Goal: Information Seeking & Learning: Learn about a topic

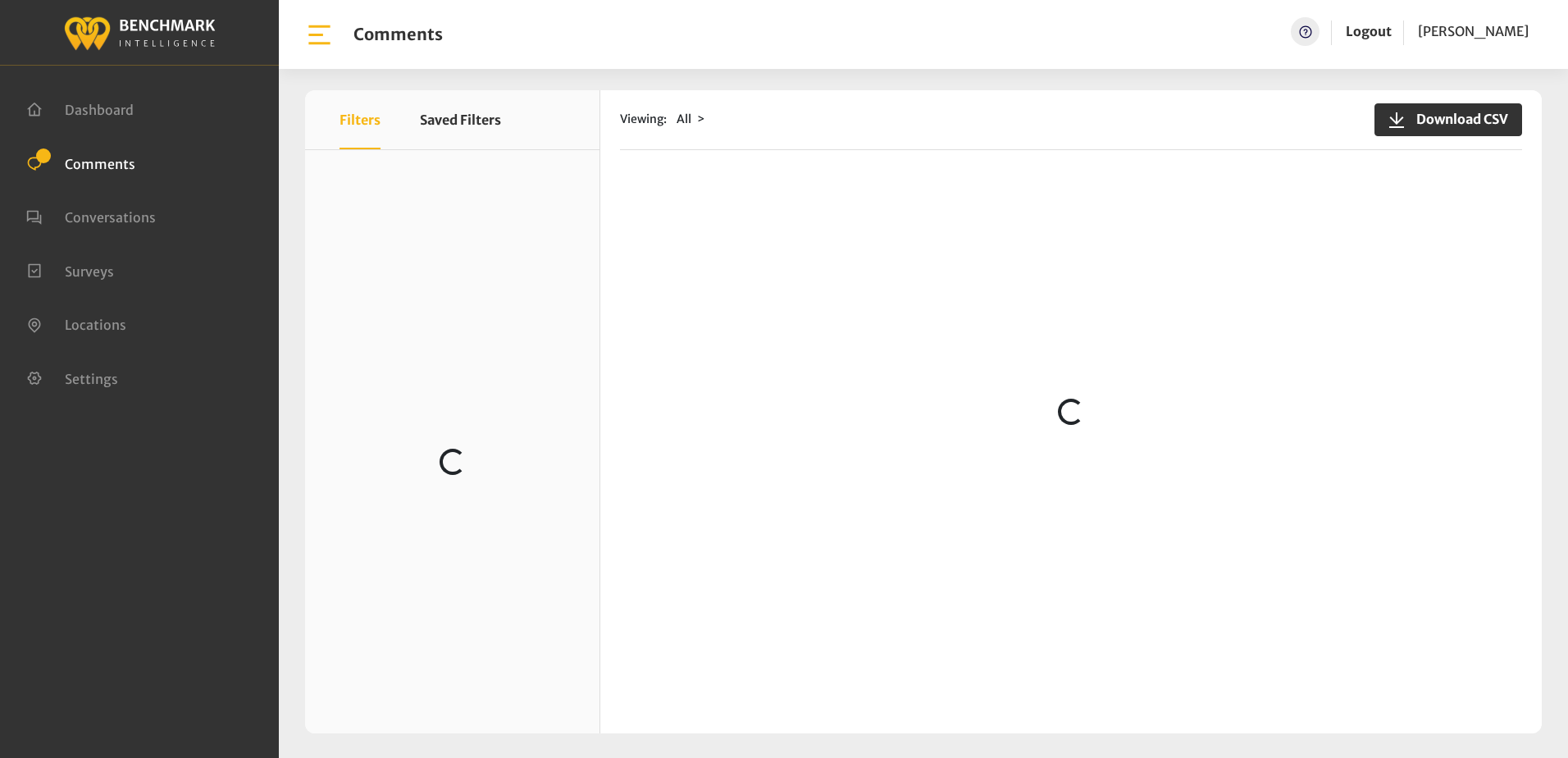
scroll to position [3387, 0]
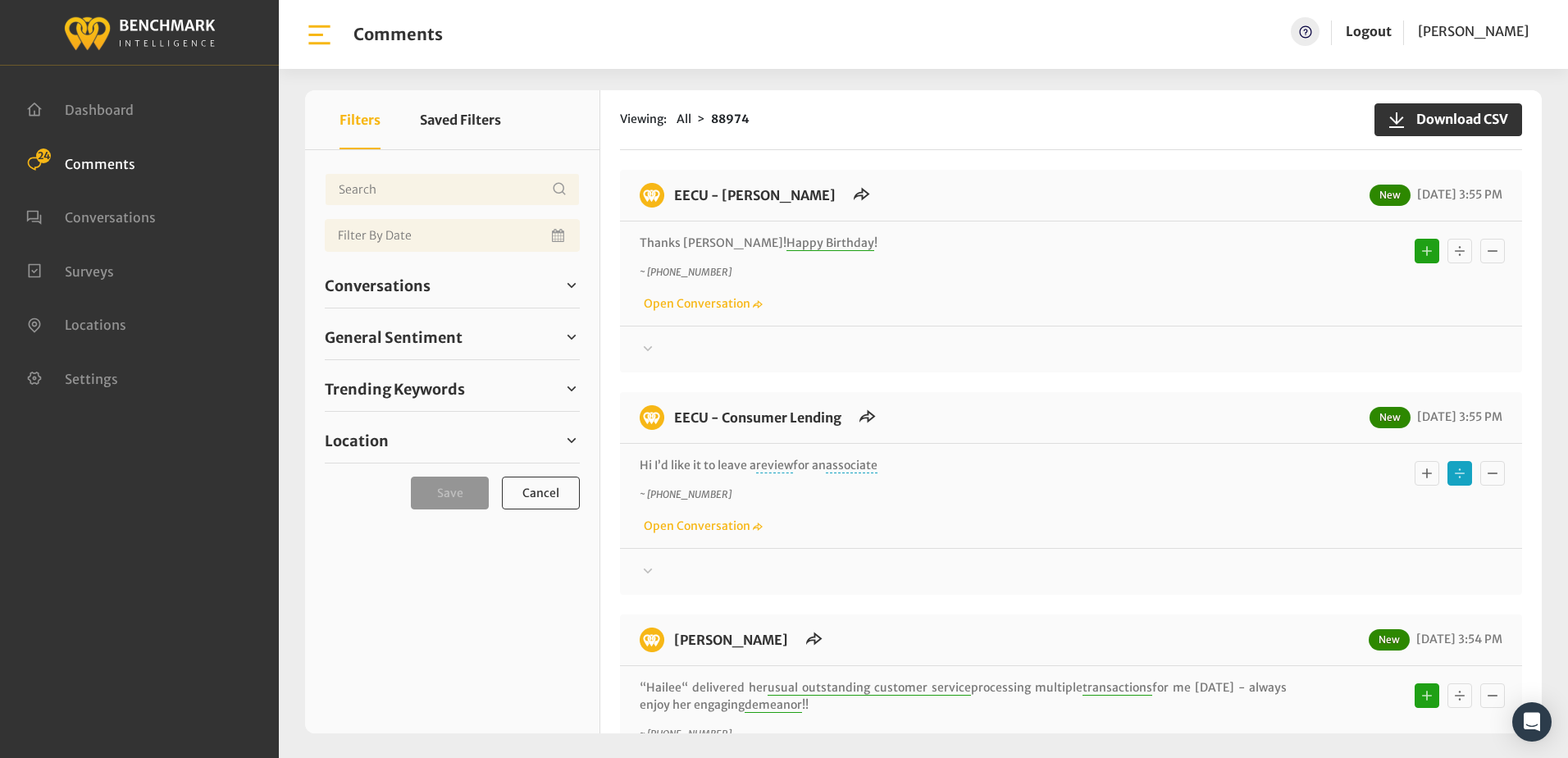
click at [646, 570] on icon at bounding box center [648, 570] width 9 height 5
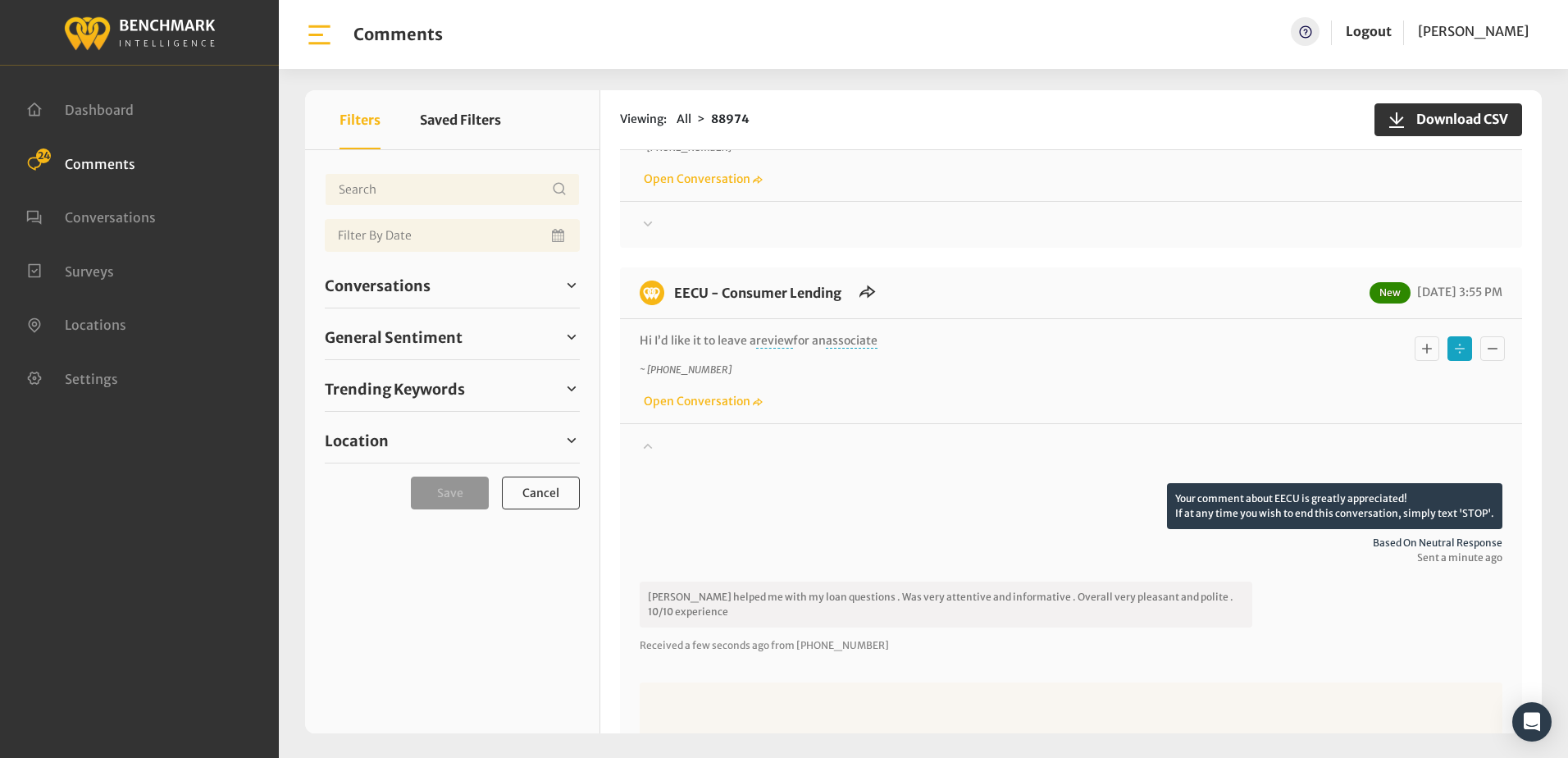
scroll to position [164, 0]
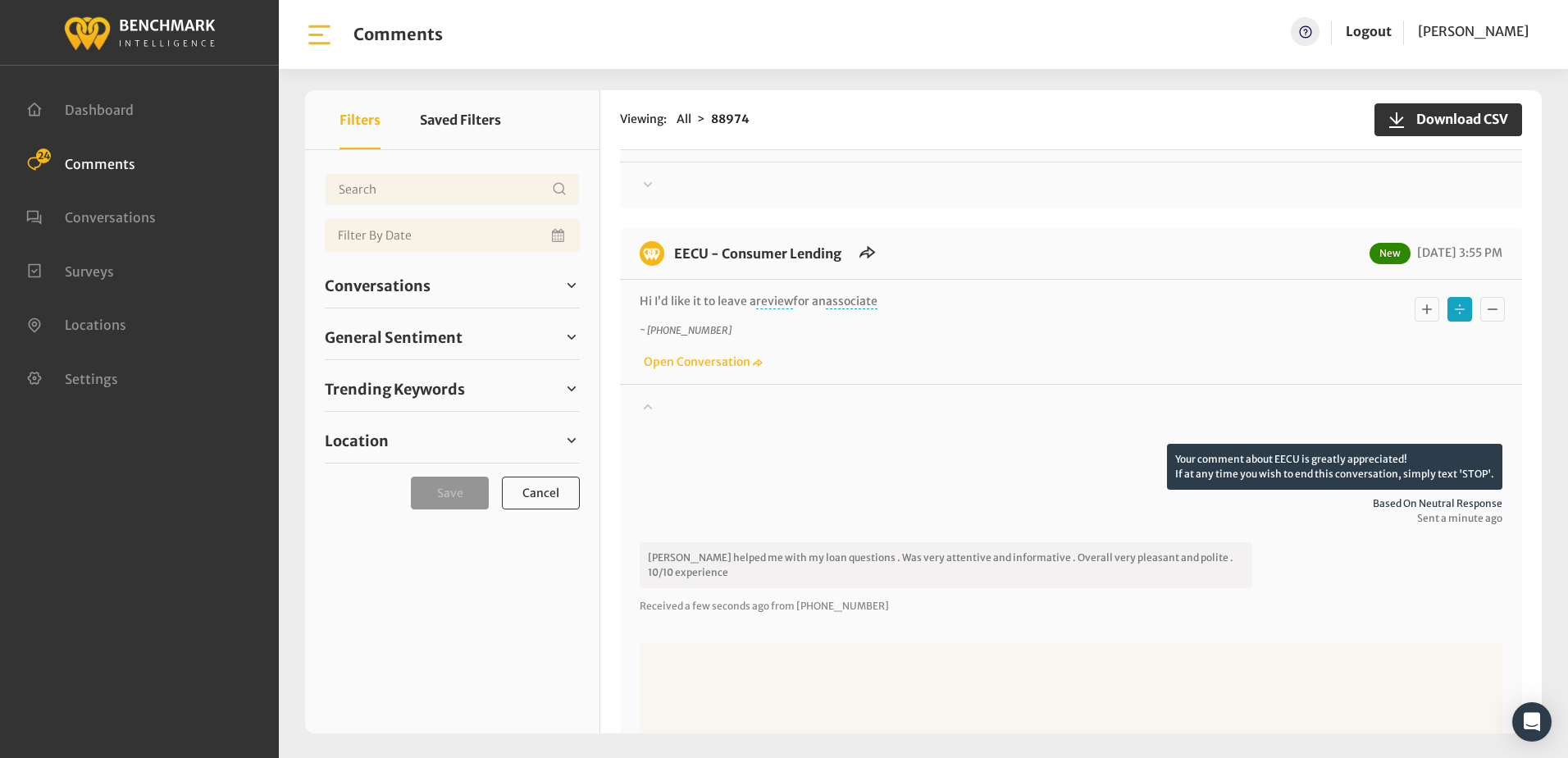
click at [1422, 309] on icon "Basic example" at bounding box center [1426, 308] width 9 height 9
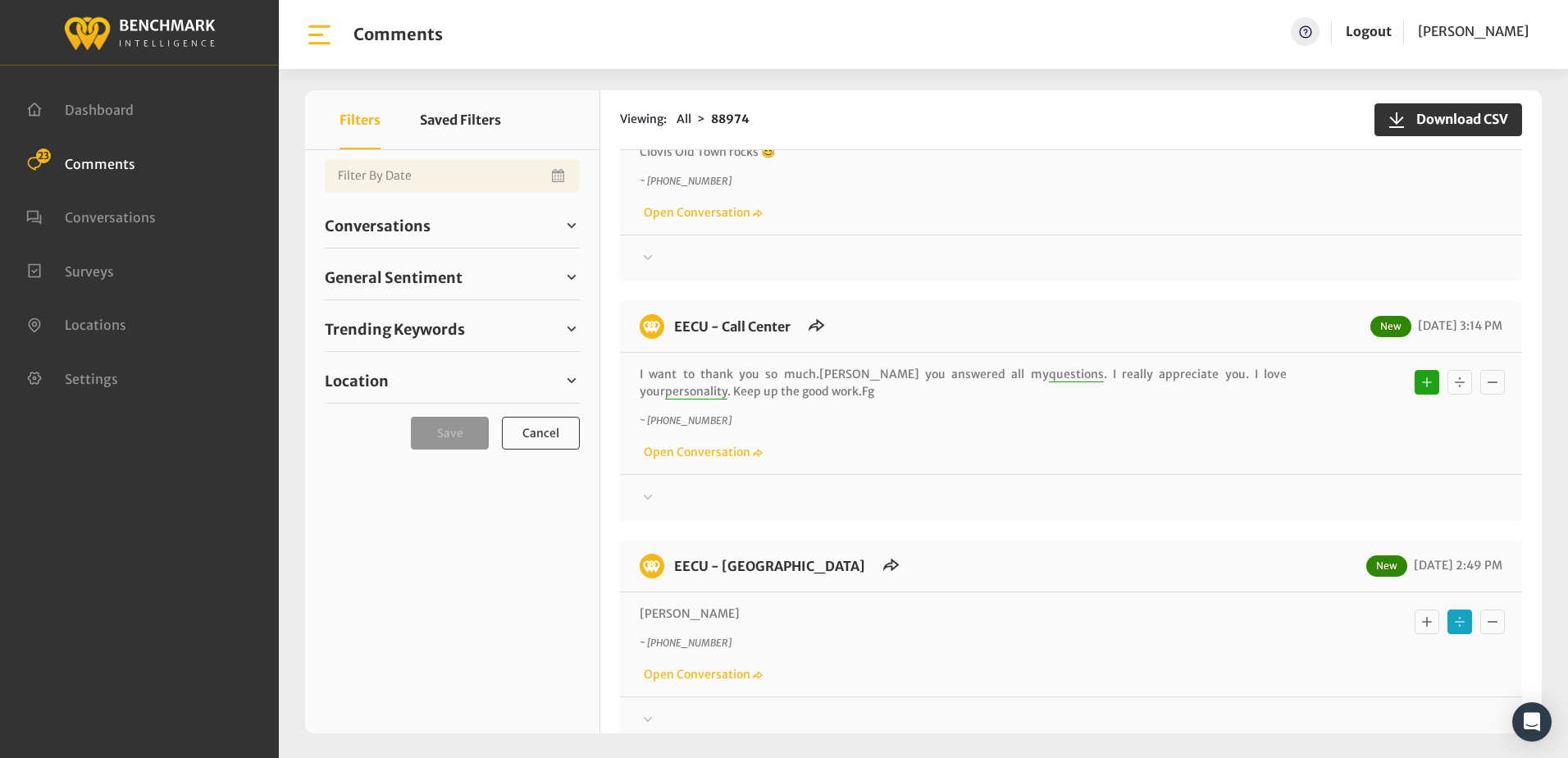
scroll to position [1230, 0]
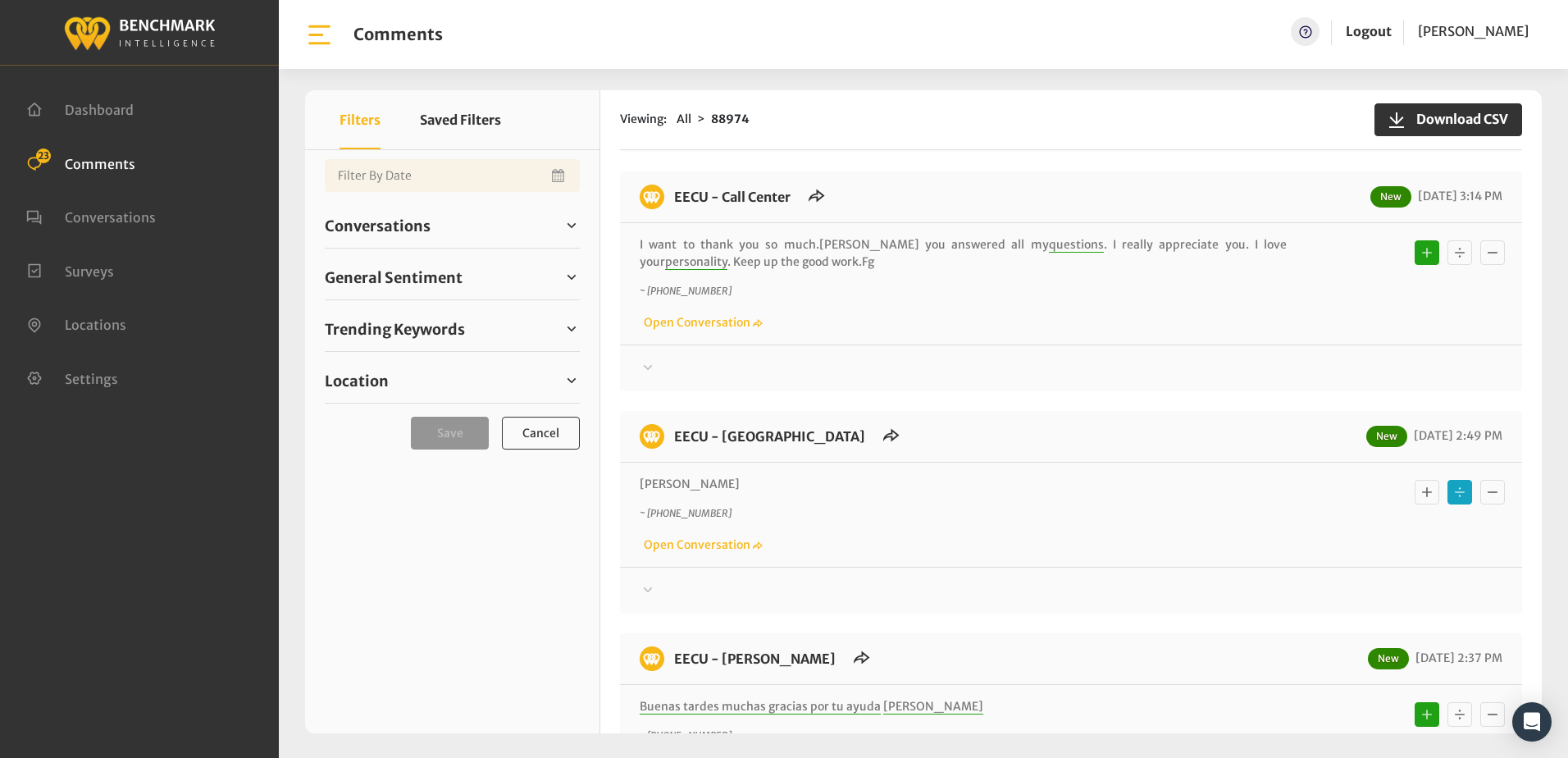
click at [647, 580] on icon at bounding box center [647, 589] width 16 height 20
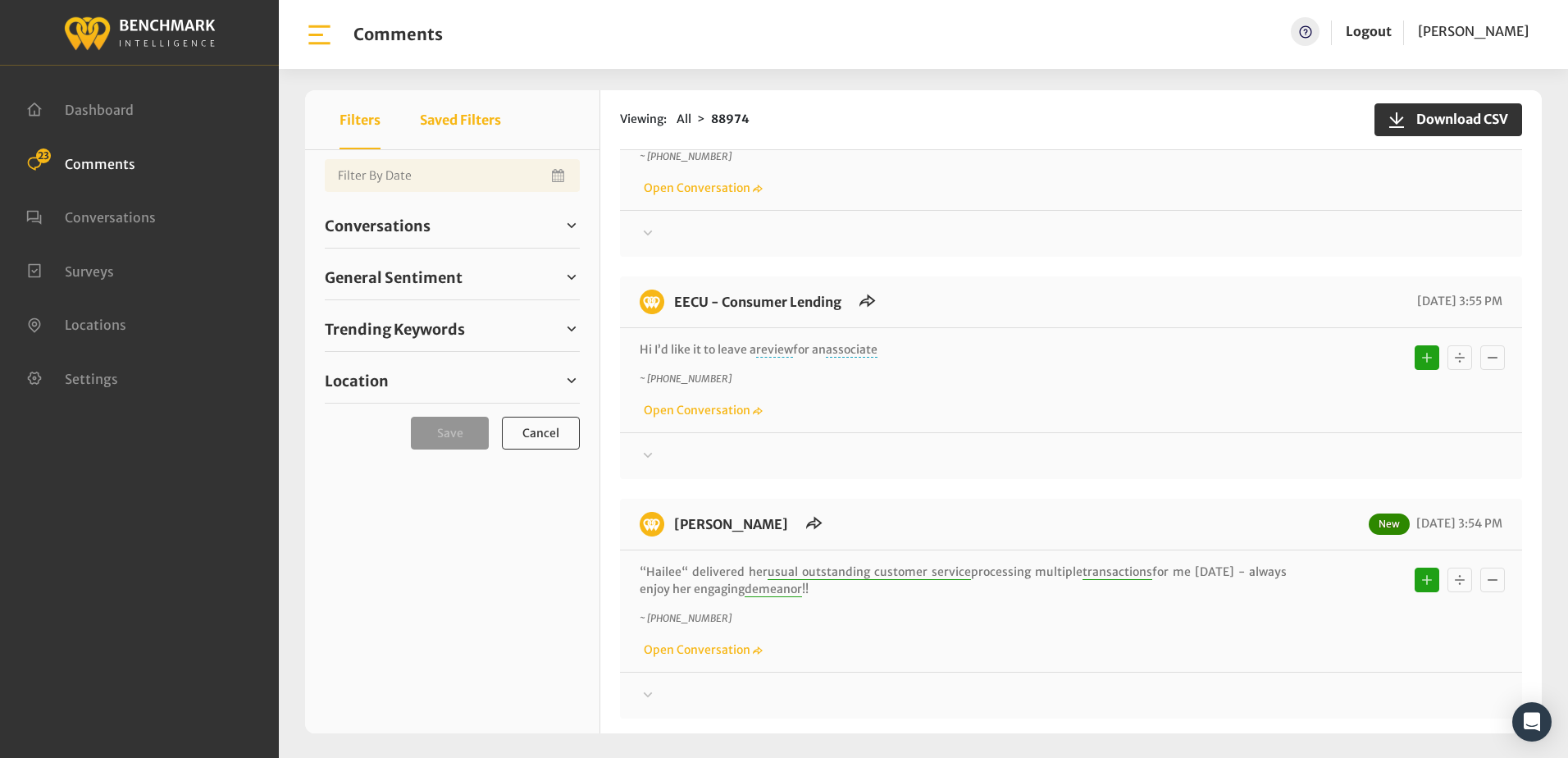
scroll to position [0, 0]
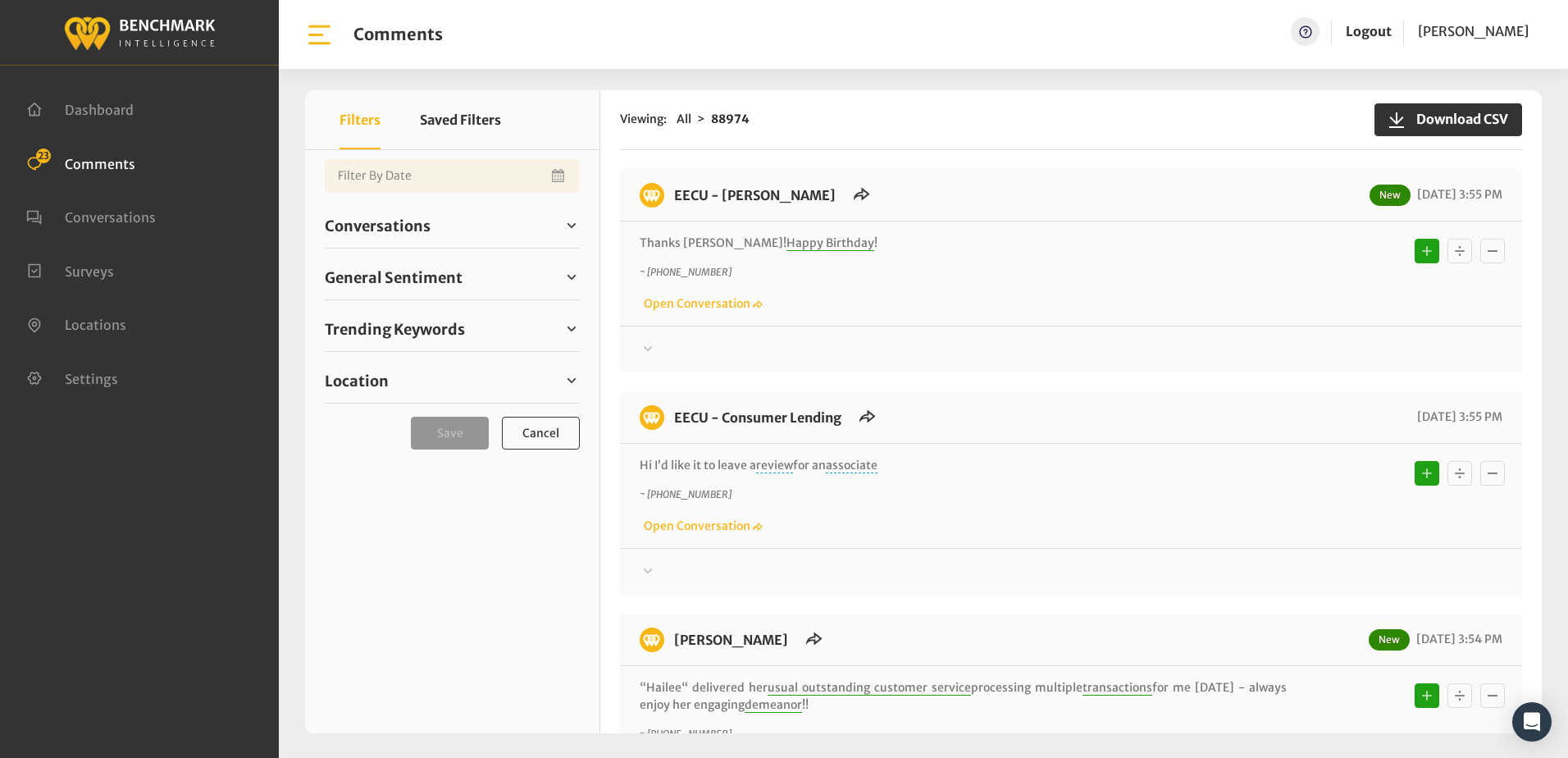
click at [1064, 279] on p "~ [PHONE_NUMBER]" at bounding box center [963, 272] width 647 height 15
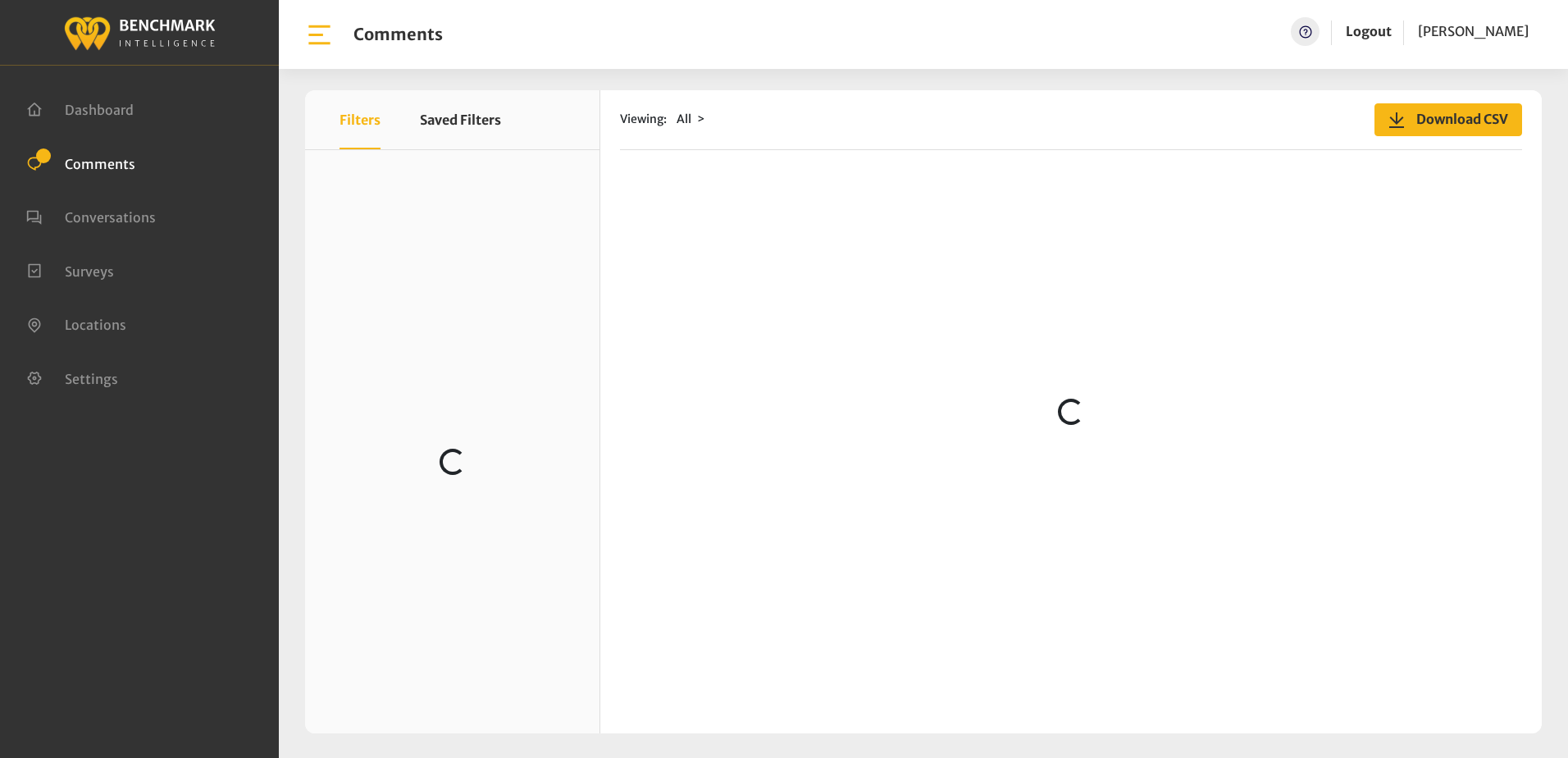
click at [1462, 122] on span "Download CSV" at bounding box center [1457, 118] width 102 height 20
click at [1045, 163] on div "Viewing: All Download CSV Loading..." at bounding box center [1070, 411] width 941 height 643
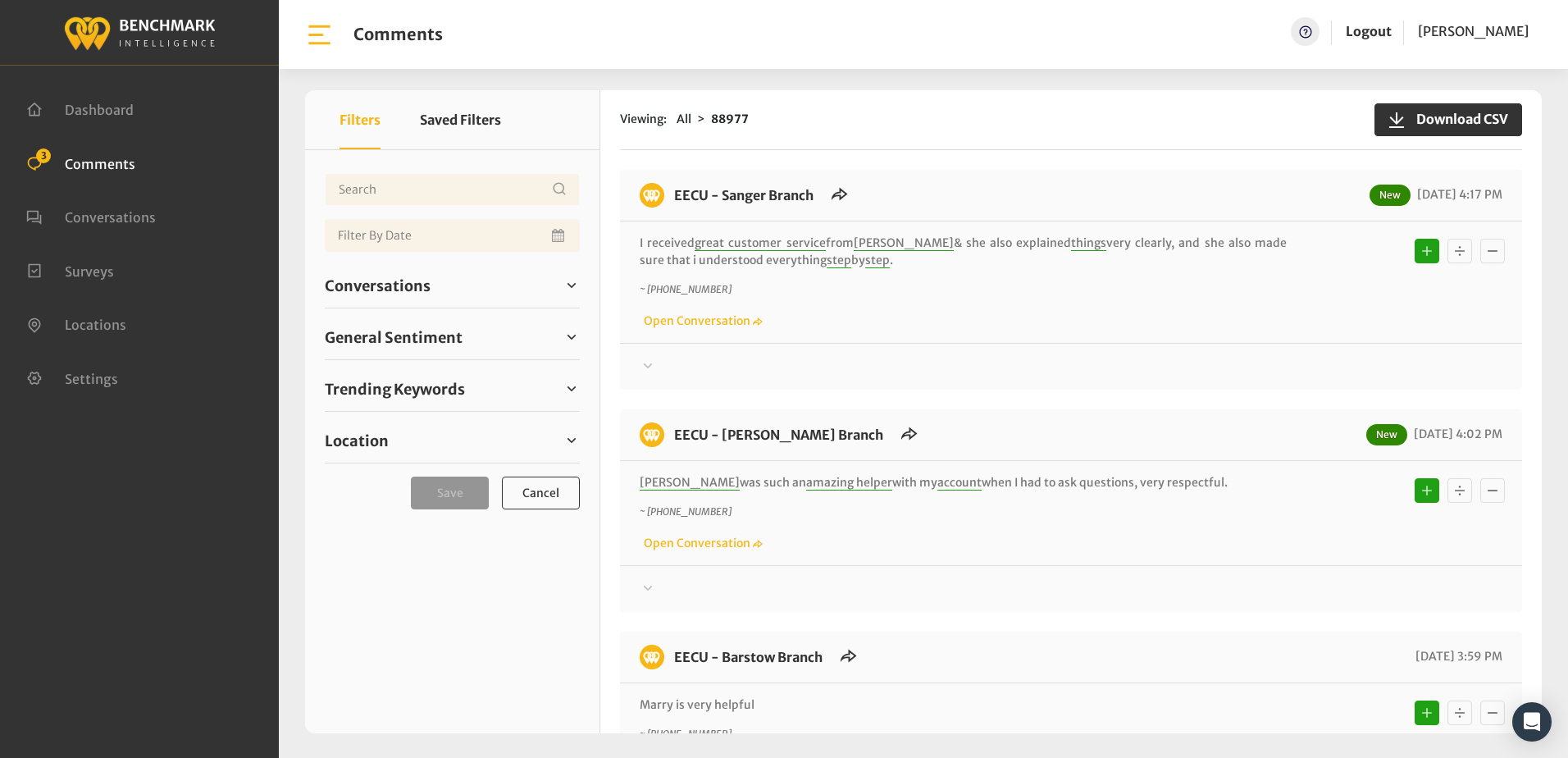
click at [1018, 351] on div "Thanks! We appreciate your feedback about EECU. If at any time you wish to end …" at bounding box center [1070, 359] width 902 height 33
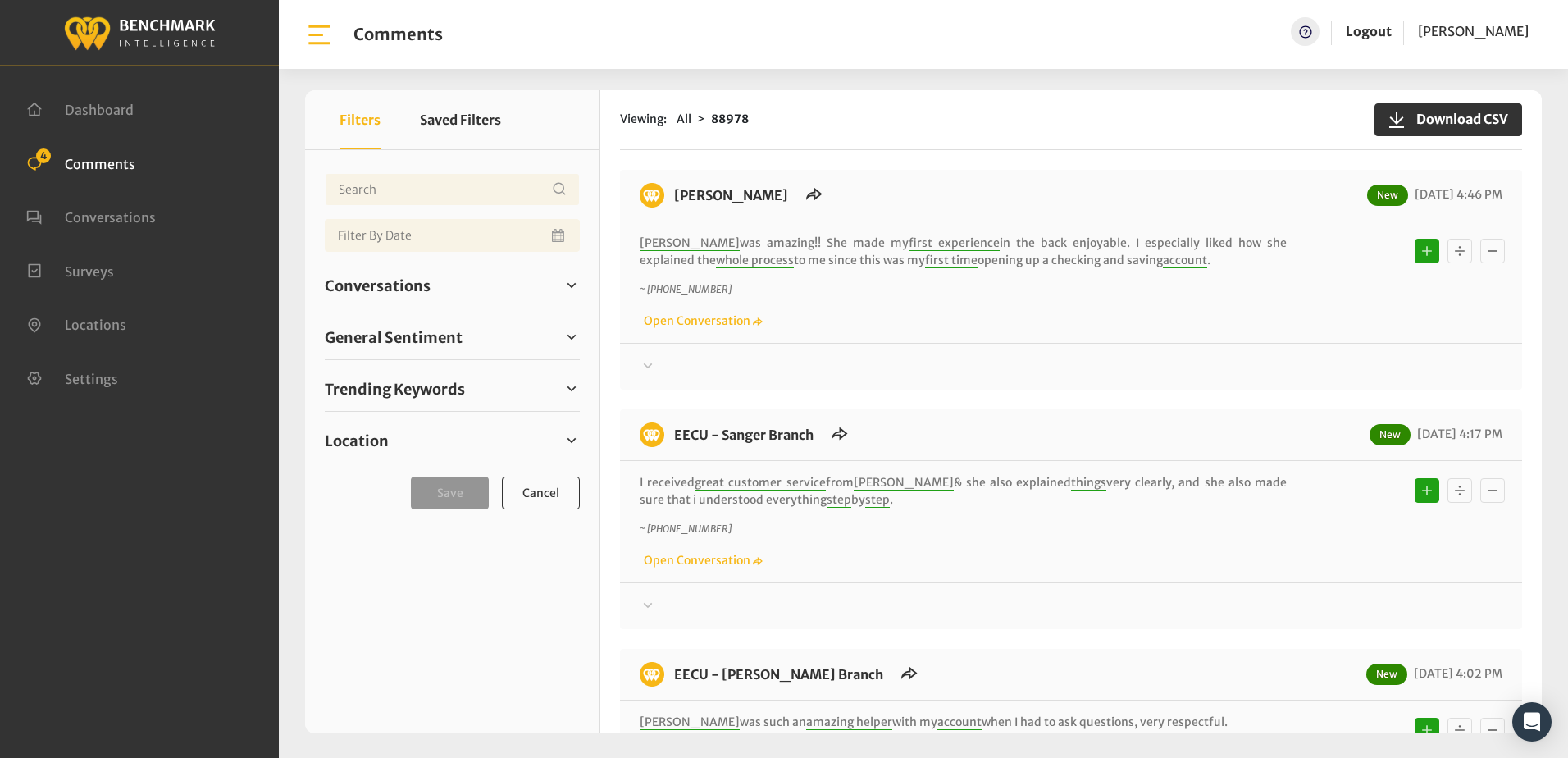
click at [883, 353] on div "Thanks! We appreciate your feedback about EECU. If at any time you wish to end …" at bounding box center [1070, 359] width 902 height 33
